Goal: Information Seeking & Learning: Learn about a topic

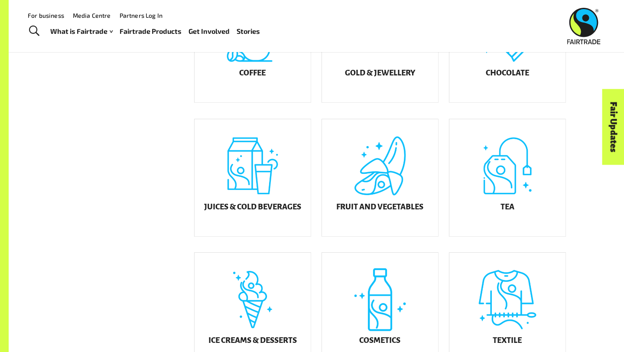
scroll to position [290, 0]
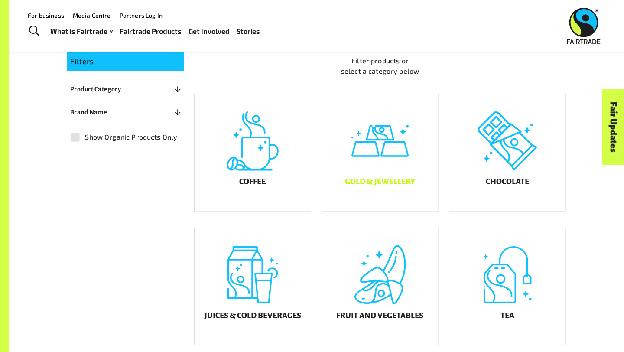
click at [366, 168] on div "Gold & Jewellery" at bounding box center [380, 152] width 116 height 117
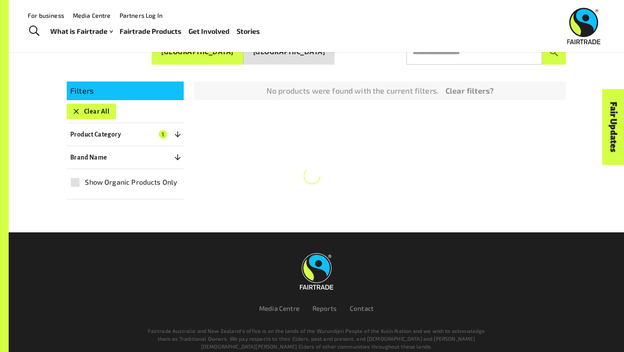
scroll to position [151, 0]
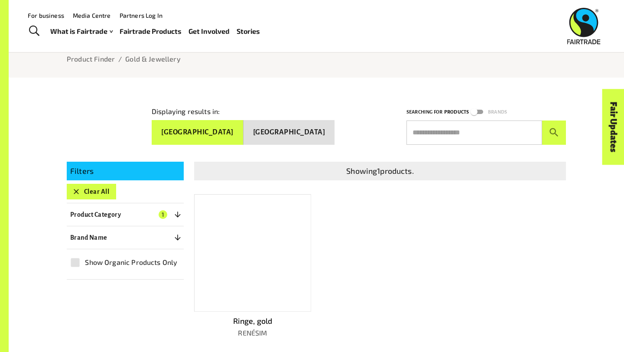
click at [248, 264] on div at bounding box center [252, 253] width 117 height 118
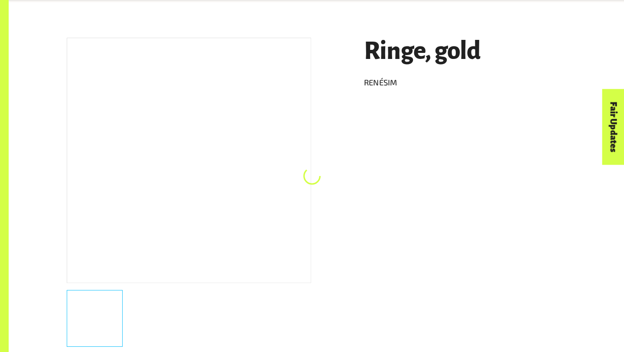
scroll to position [151, 0]
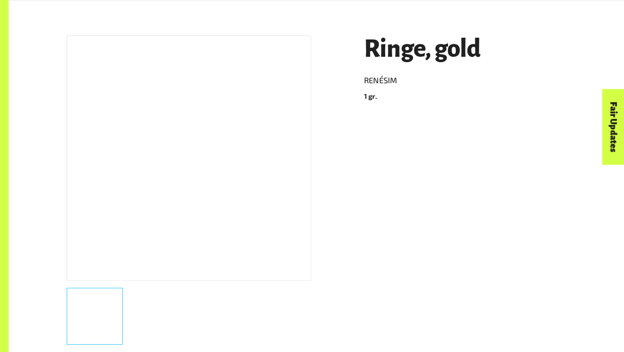
drag, startPoint x: 357, startPoint y: 91, endPoint x: 408, endPoint y: 91, distance: 50.2
click at [408, 91] on div "Ringe, gold [PERSON_NAME] 1 gr." at bounding box center [459, 188] width 212 height 326
click at [330, 87] on div "Ringe, gold [PERSON_NAME] 1 gr. Product Info Brand Name [PERSON_NAME] Product S…" at bounding box center [310, 264] width 509 height 498
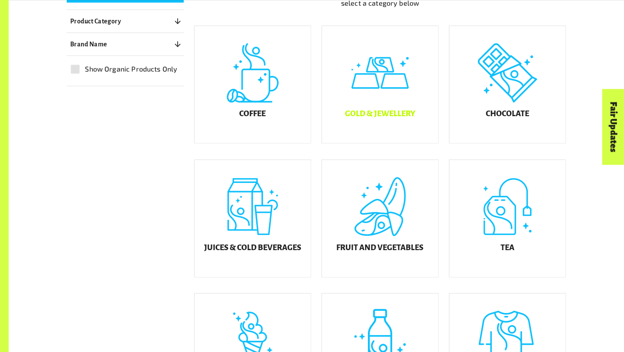
scroll to position [253, 0]
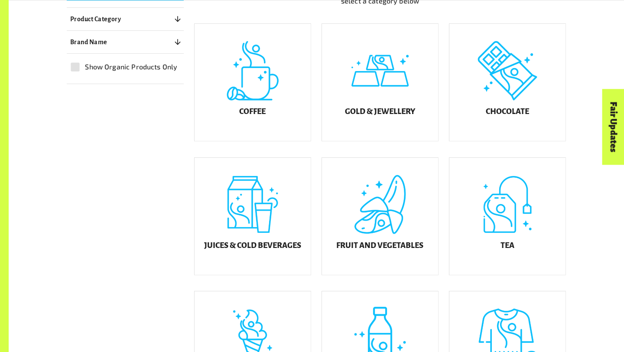
click at [266, 243] on div "Juices & Cold Beverages" at bounding box center [252, 216] width 116 height 117
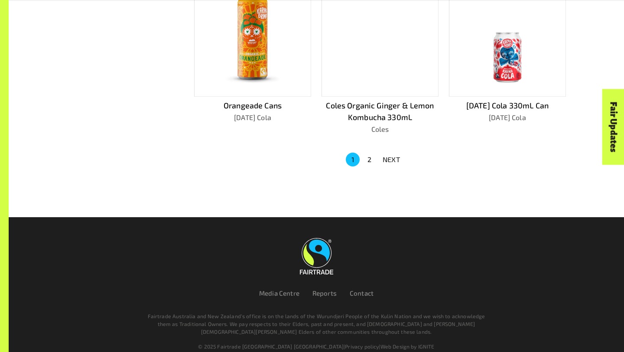
scroll to position [617, 0]
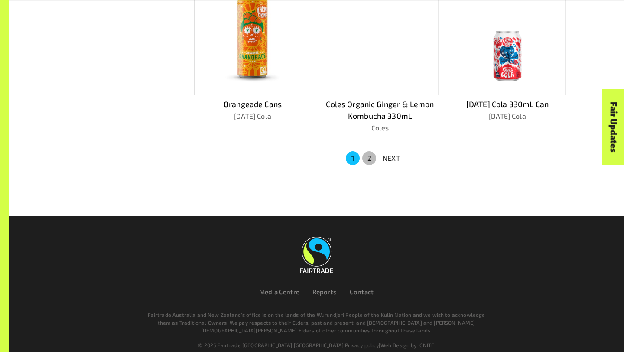
click at [370, 155] on button "2" at bounding box center [369, 158] width 14 height 14
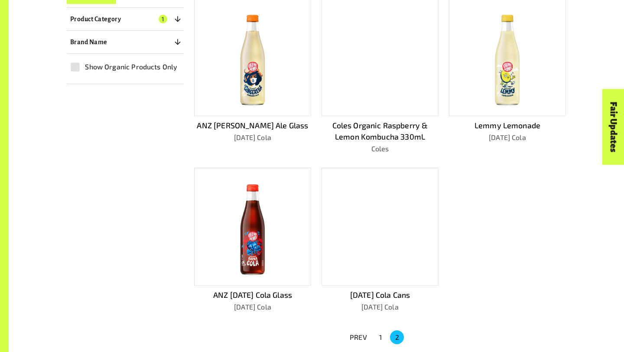
scroll to position [269, 0]
click at [380, 334] on button "1" at bounding box center [380, 336] width 14 height 14
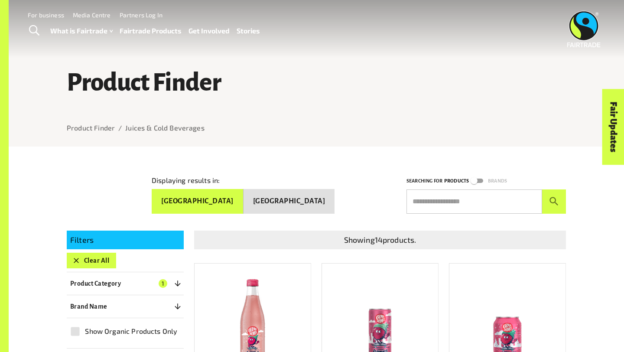
scroll to position [0, 0]
